Goal: Task Accomplishment & Management: Use online tool/utility

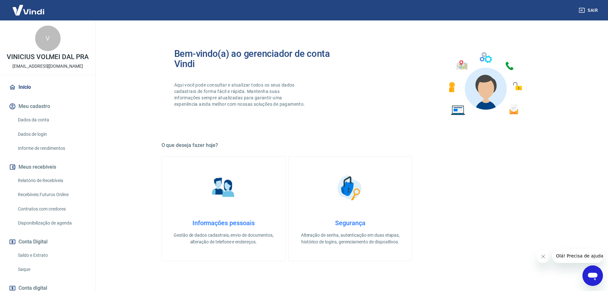
drag, startPoint x: 21, startPoint y: 275, endPoint x: 72, endPoint y: 266, distance: 51.2
click at [21, 275] on link "Saque" at bounding box center [51, 269] width 72 height 13
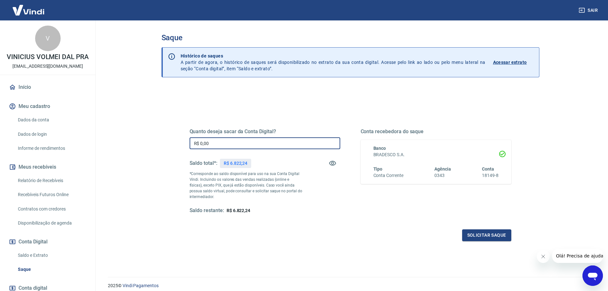
drag, startPoint x: 207, startPoint y: 142, endPoint x: 196, endPoint y: 142, distance: 10.5
click at [196, 142] on input "R$ 0,00" at bounding box center [265, 143] width 151 height 12
click at [225, 142] on input "R$ 0,00" at bounding box center [265, 143] width 151 height 12
drag, startPoint x: 219, startPoint y: 142, endPoint x: 200, endPoint y: 142, distance: 19.2
click at [200, 142] on input "R$ 0,00" at bounding box center [265, 143] width 151 height 12
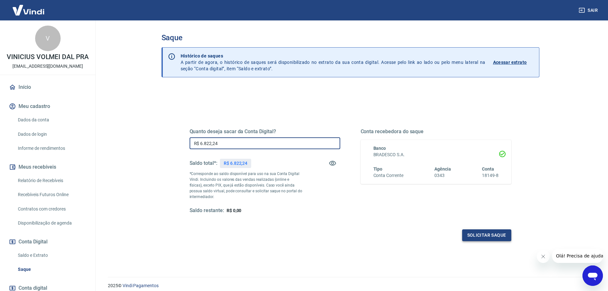
type input "R$ 6.822,24"
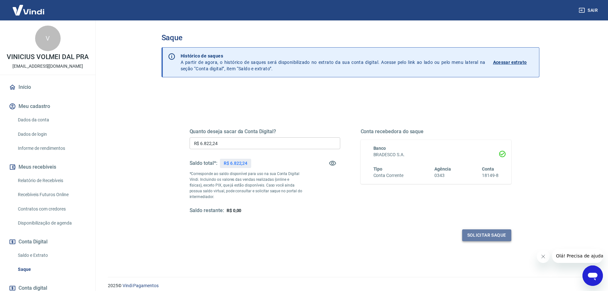
click at [487, 237] on button "Solicitar saque" at bounding box center [486, 235] width 49 height 12
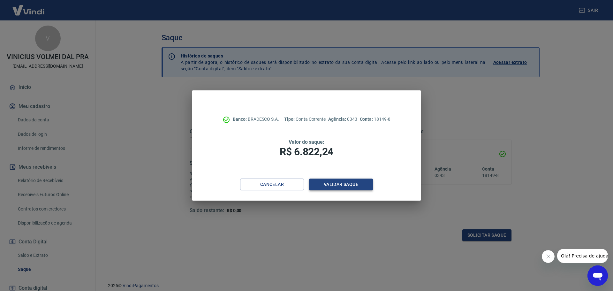
click at [343, 180] on button "Validar saque" at bounding box center [341, 184] width 64 height 12
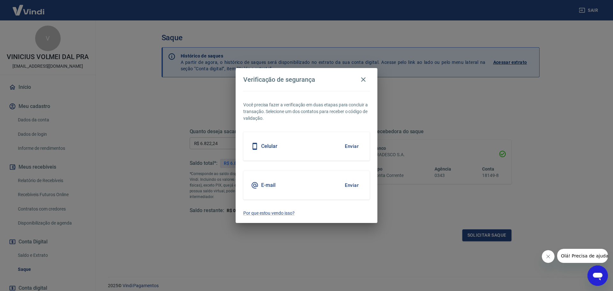
click at [349, 144] on button "Enviar" at bounding box center [351, 146] width 21 height 13
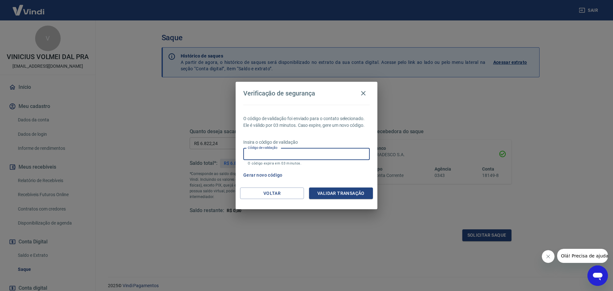
click at [267, 153] on input "Código de validação" at bounding box center [306, 154] width 126 height 12
click at [338, 193] on button "Validar transação" at bounding box center [341, 193] width 64 height 12
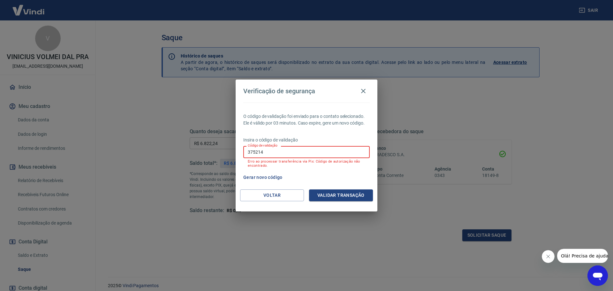
drag, startPoint x: 289, startPoint y: 155, endPoint x: 252, endPoint y: 155, distance: 37.4
click at [252, 155] on input "375214" at bounding box center [306, 152] width 126 height 12
type input "3"
click at [341, 197] on button "Validar transação" at bounding box center [341, 195] width 64 height 12
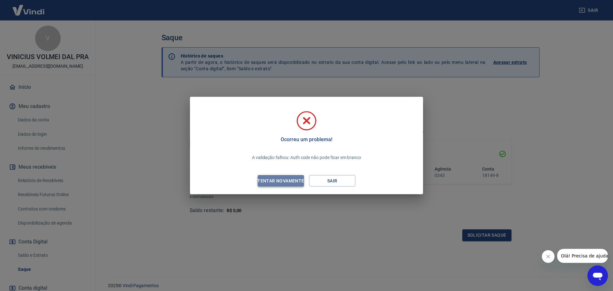
click at [272, 179] on div "Tentar novamente" at bounding box center [281, 181] width 62 height 8
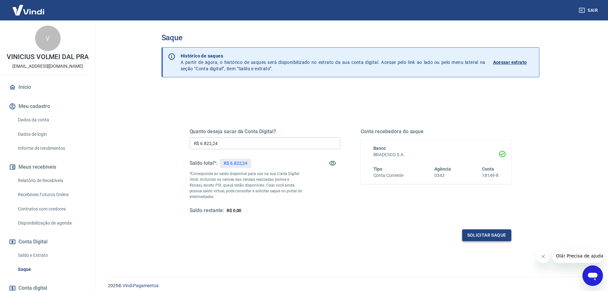
click at [481, 230] on button "Solicitar saque" at bounding box center [486, 235] width 49 height 12
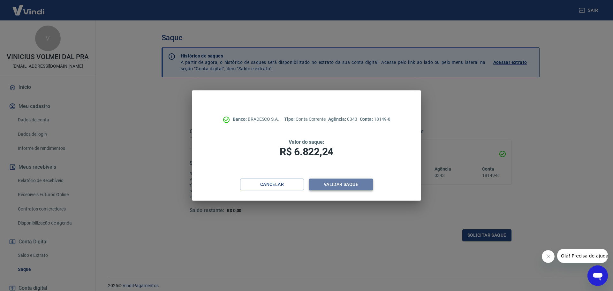
click at [350, 181] on button "Validar saque" at bounding box center [341, 184] width 64 height 12
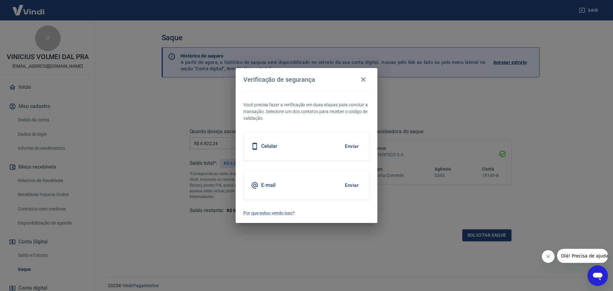
click at [350, 144] on button "Enviar" at bounding box center [351, 146] width 21 height 13
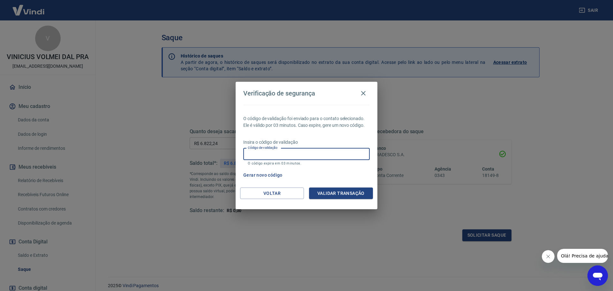
click at [295, 151] on input "Código de validação" at bounding box center [306, 154] width 126 height 12
type input "486386"
click at [334, 193] on button "Validar transação" at bounding box center [341, 193] width 64 height 12
